Goal: Task Accomplishment & Management: Manage account settings

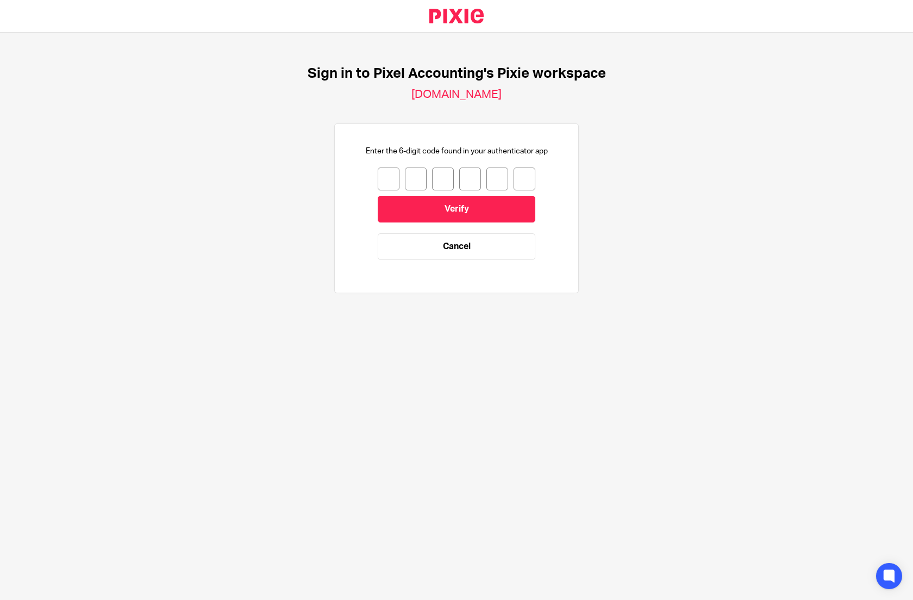
click at [381, 176] on input "number" at bounding box center [389, 178] width 22 height 23
type input "8"
type input "4"
type input "1"
type input "8"
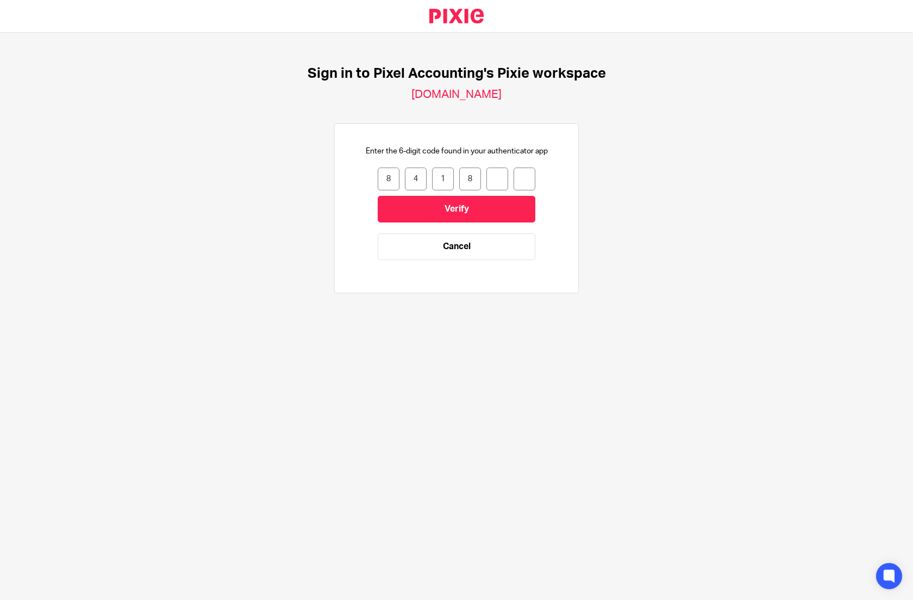
type input "1"
type input "6"
click at [454, 208] on input "Verify" at bounding box center [457, 209] width 158 height 27
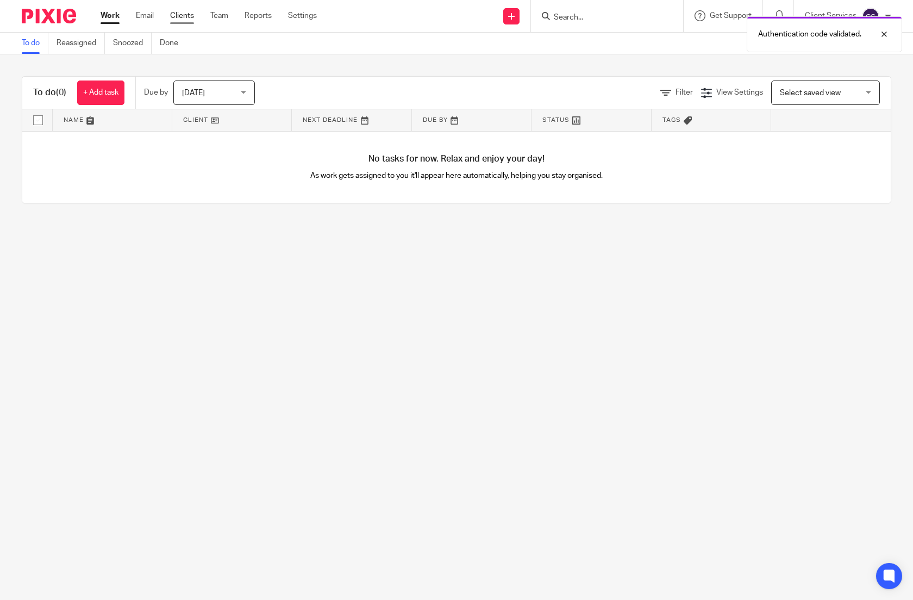
click at [193, 19] on link "Clients" at bounding box center [182, 15] width 24 height 11
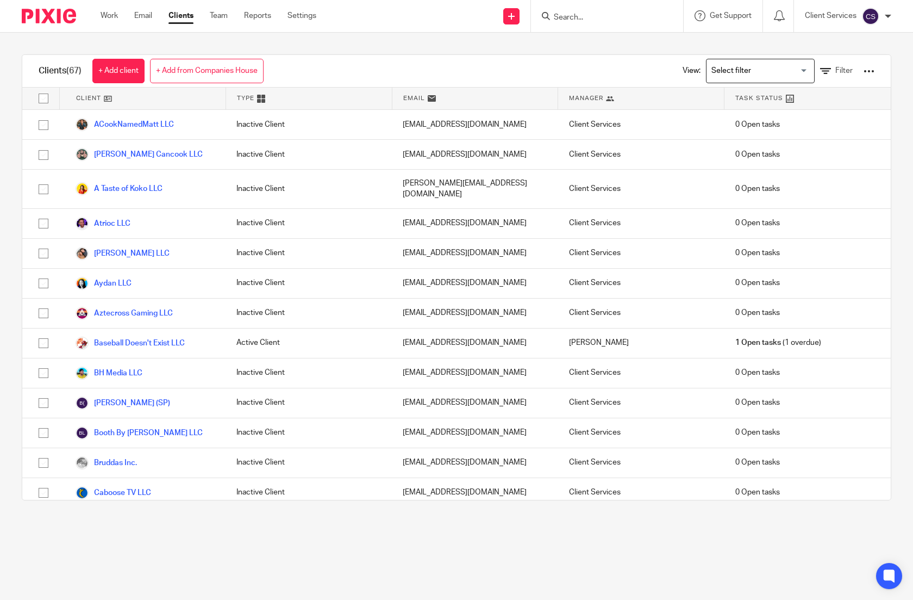
click at [737, 71] on input "Search for option" at bounding box center [758, 70] width 101 height 19
click at [736, 97] on li "1_Active Clients" at bounding box center [761, 93] width 108 height 14
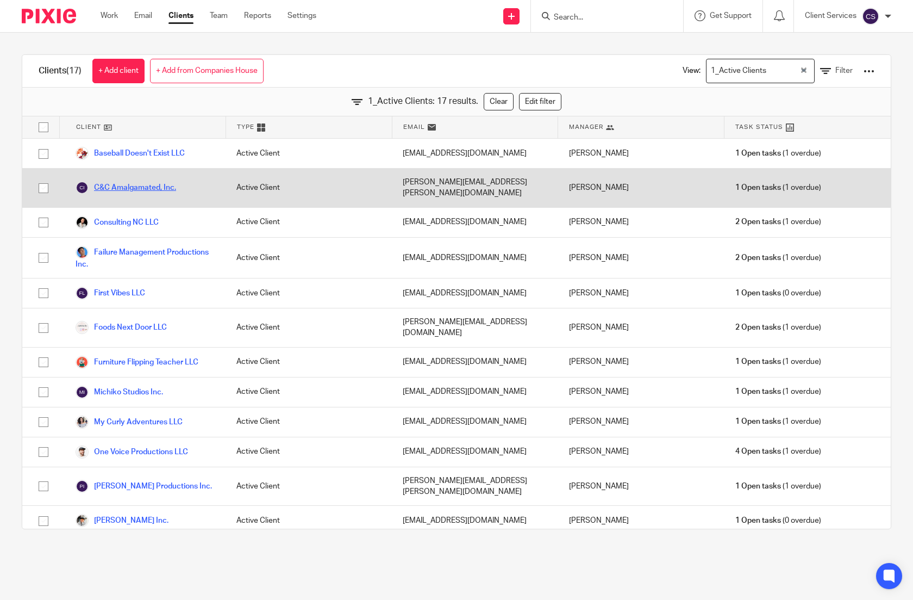
click at [131, 182] on link "C&C Amalgamated, Inc." at bounding box center [126, 187] width 101 height 13
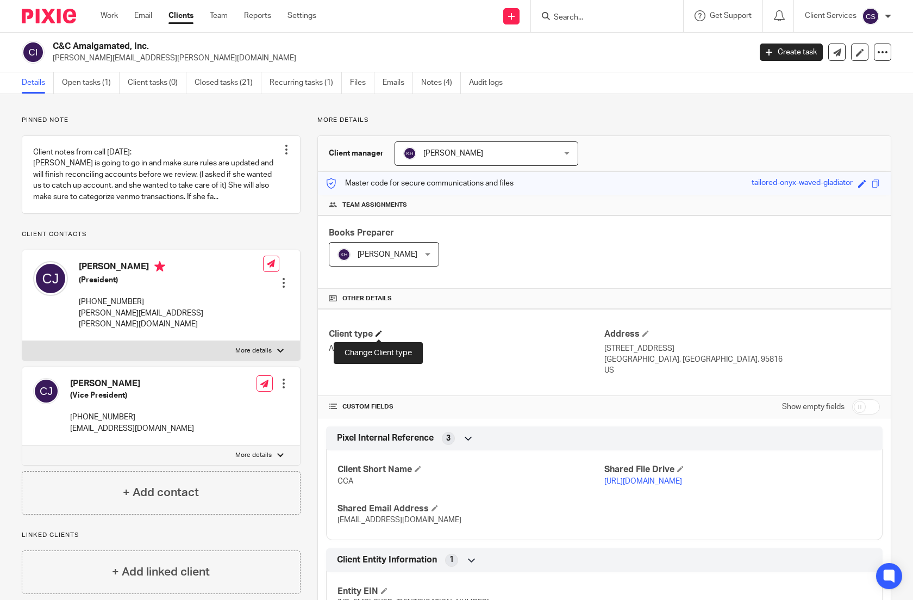
click at [379, 334] on span at bounding box center [379, 333] width 7 height 7
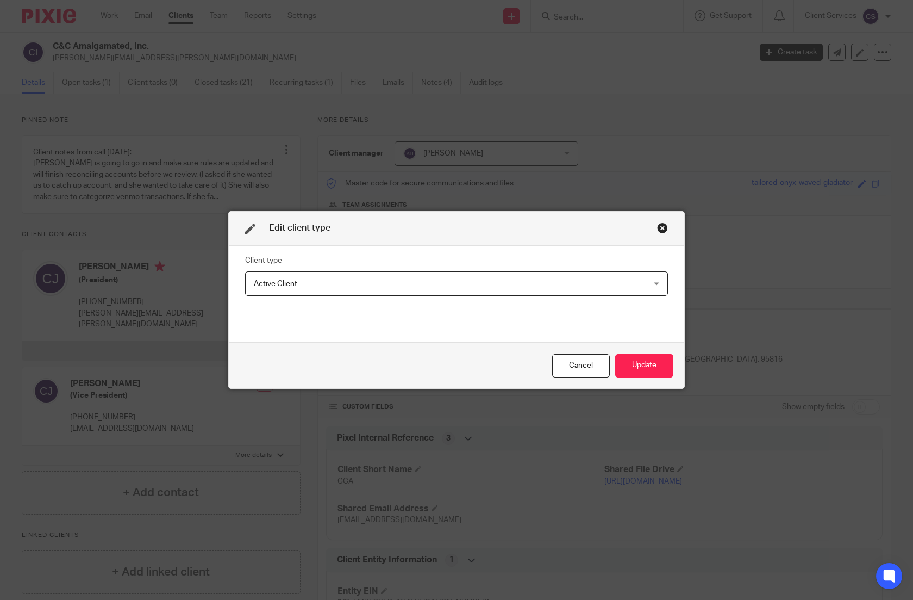
click at [347, 291] on span "Active Client" at bounding box center [419, 283] width 331 height 23
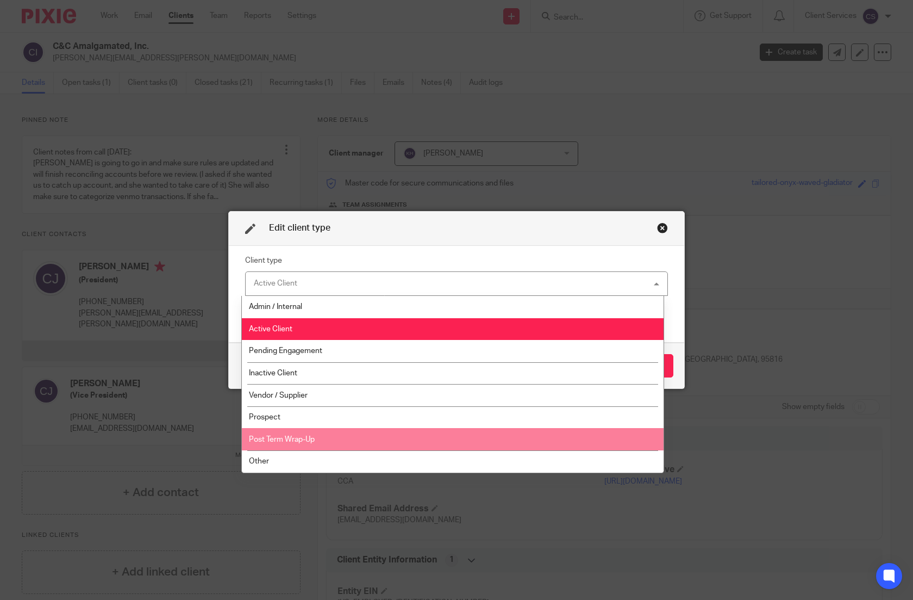
click at [366, 438] on li "Post Term Wrap-Up" at bounding box center [453, 439] width 422 height 22
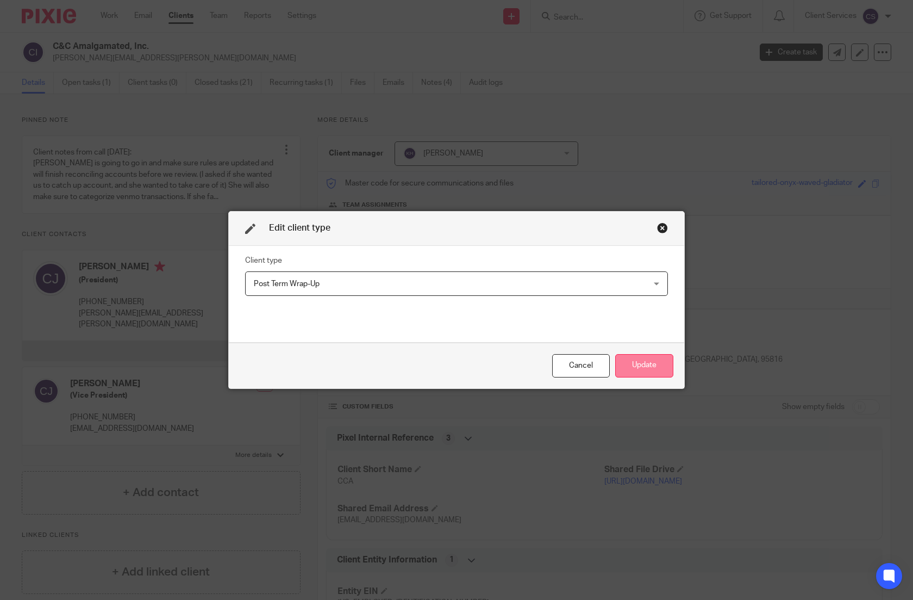
click at [641, 364] on button "Update" at bounding box center [644, 365] width 58 height 23
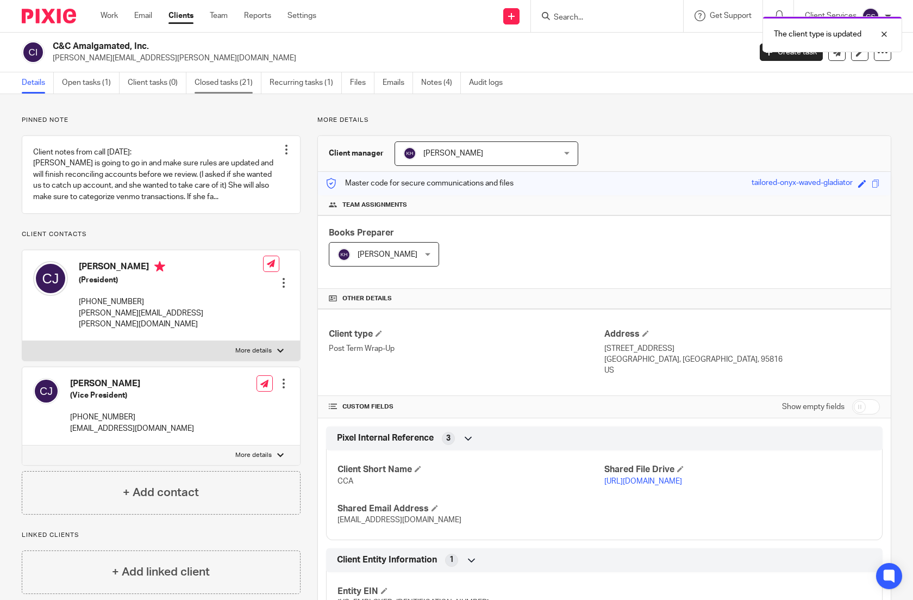
click at [236, 82] on link "Closed tasks (21)" at bounding box center [228, 82] width 67 height 21
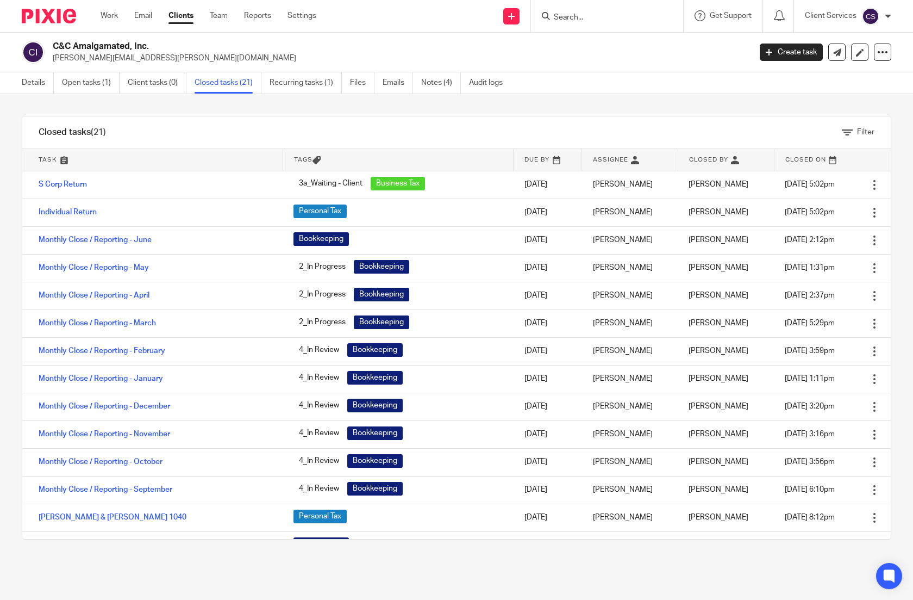
click at [87, 86] on link "Open tasks (1)" at bounding box center [91, 82] width 58 height 21
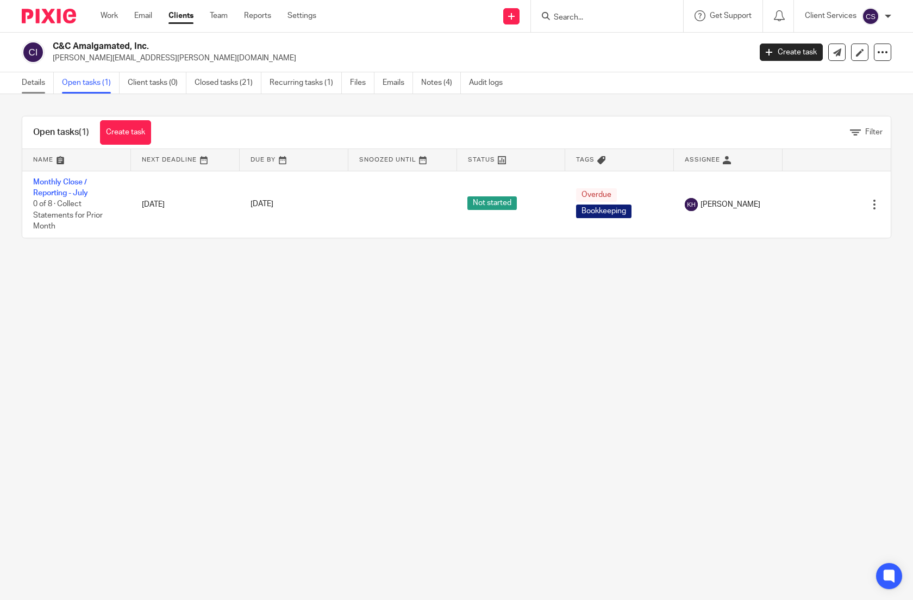
click at [26, 84] on link "Details" at bounding box center [38, 82] width 32 height 21
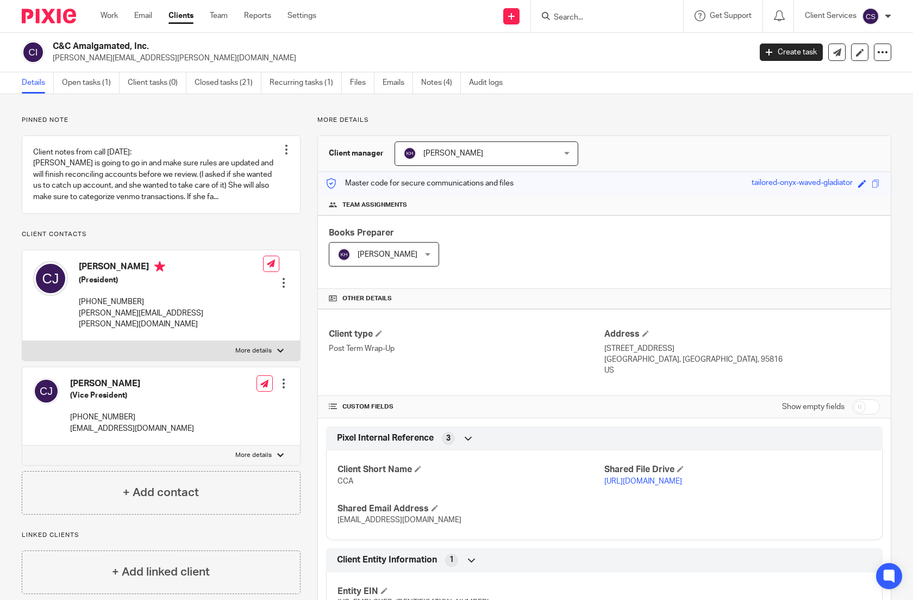
click at [183, 14] on link "Clients" at bounding box center [181, 15] width 25 height 11
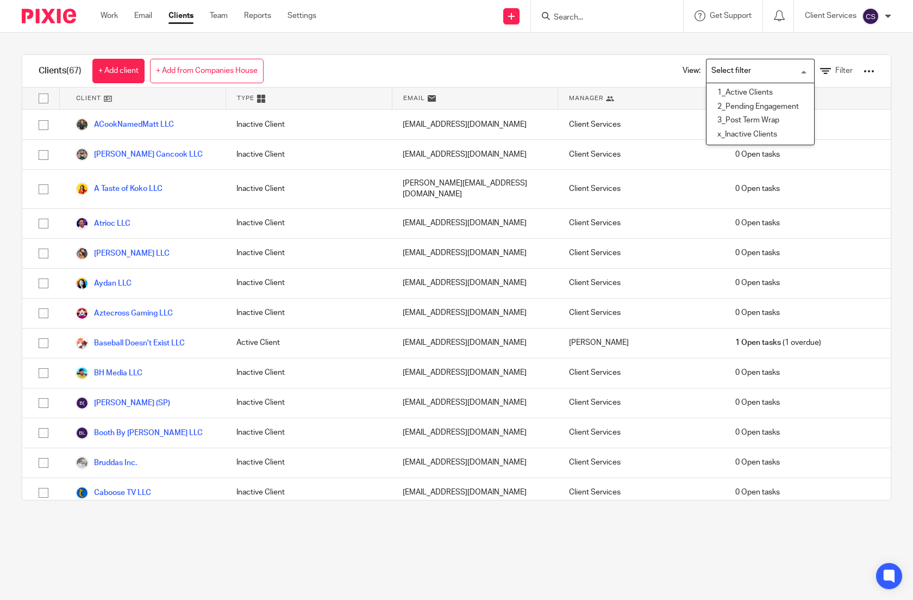
click at [725, 75] on input "Search for option" at bounding box center [758, 70] width 101 height 19
click at [714, 93] on li "1_Active Clients" at bounding box center [761, 93] width 108 height 14
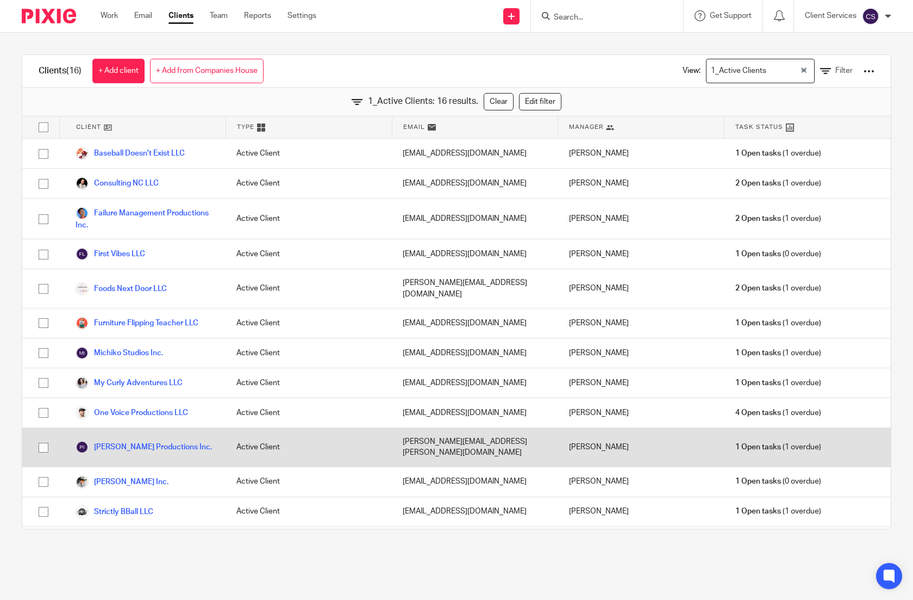
scroll to position [99, 0]
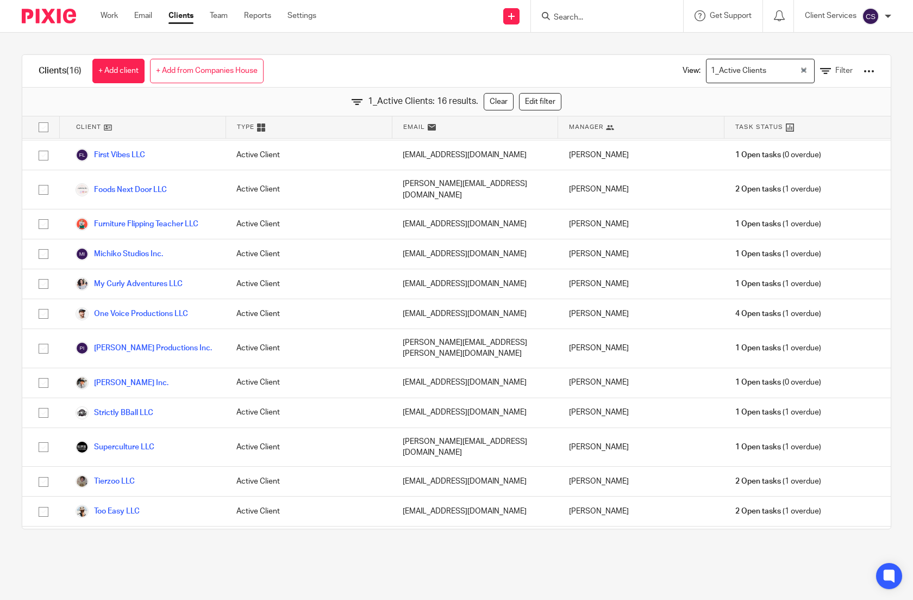
click at [401, 550] on div "Clients (16) + Add client + Add from Companies House View: 1_Active Clients Loa…" at bounding box center [456, 292] width 913 height 518
